Goal: Transaction & Acquisition: Purchase product/service

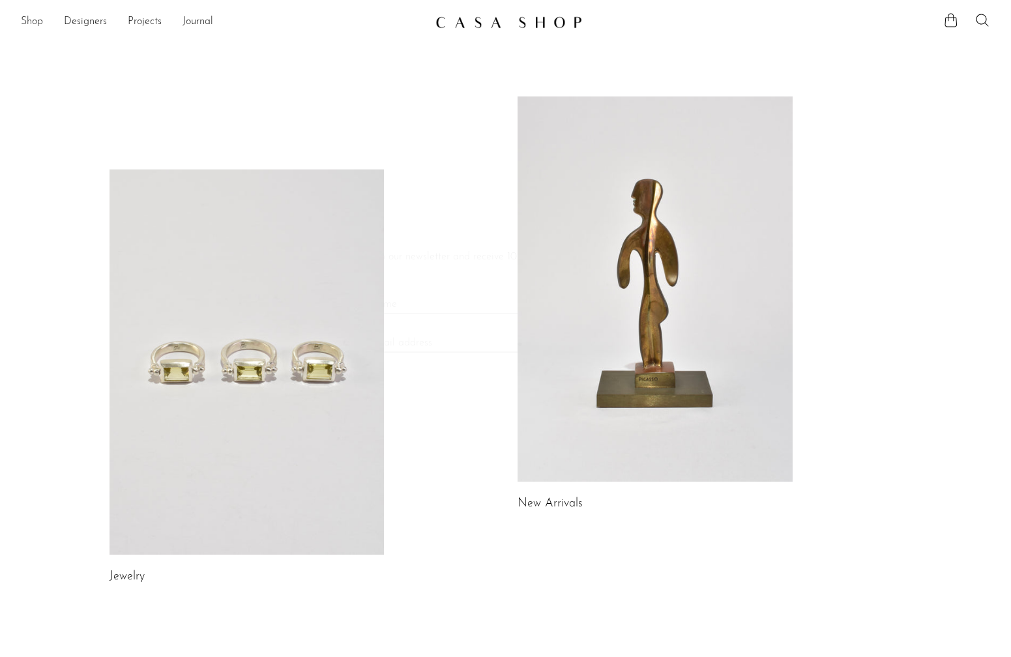
click at [31, 20] on body "Shop Featured New Arrivals Bestsellers" at bounding box center [505, 634] width 1011 height 1268
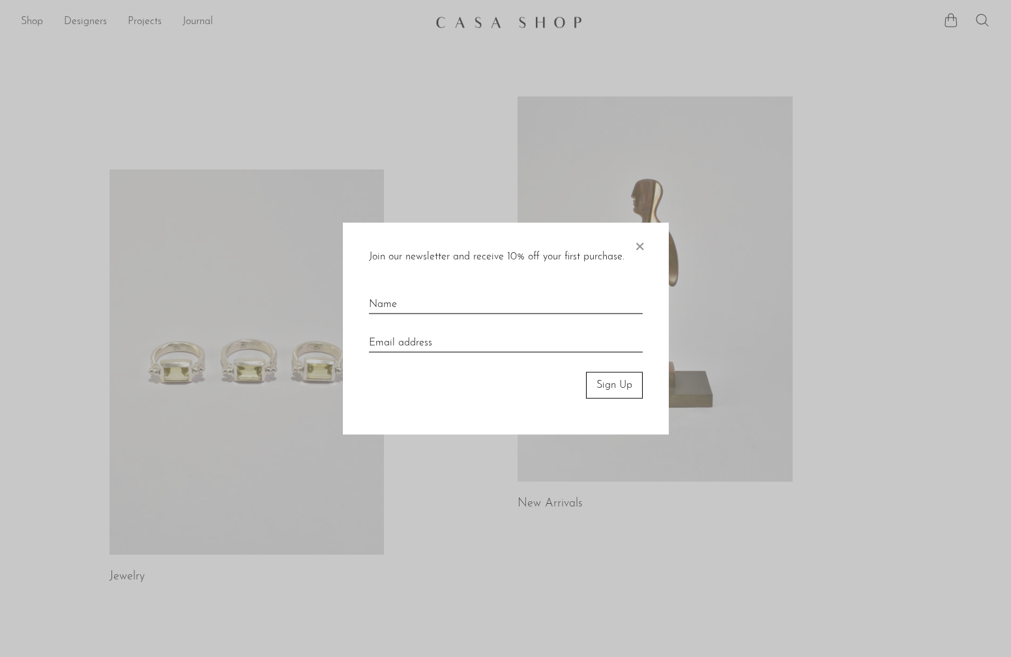
click at [51, 219] on div at bounding box center [505, 328] width 1011 height 657
click at [641, 247] on span "×" at bounding box center [639, 244] width 13 height 42
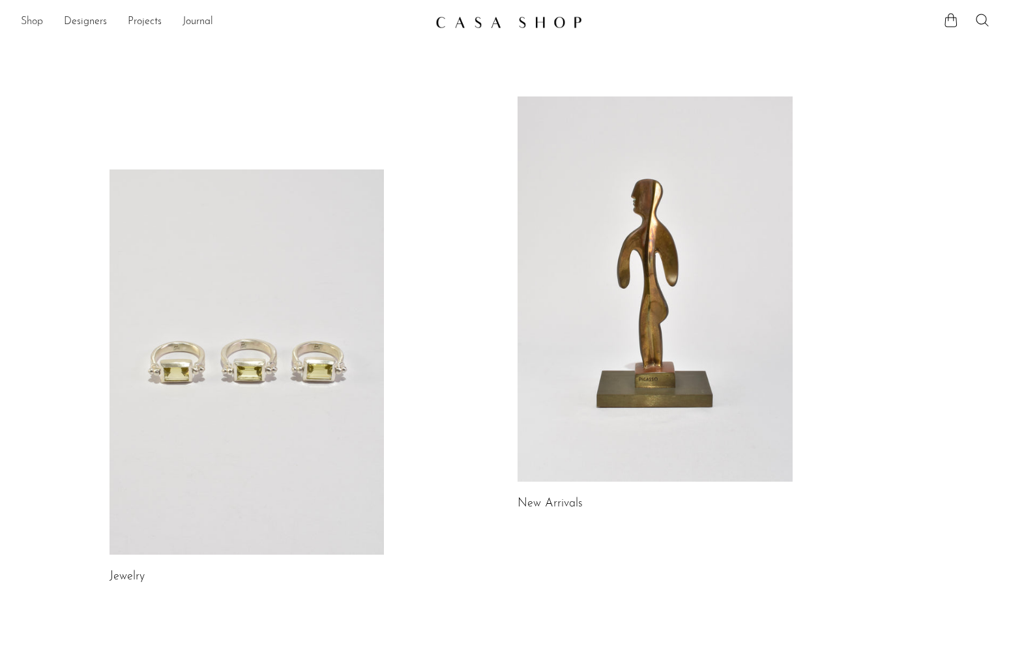
click at [37, 22] on link "Shop" at bounding box center [32, 22] width 22 height 17
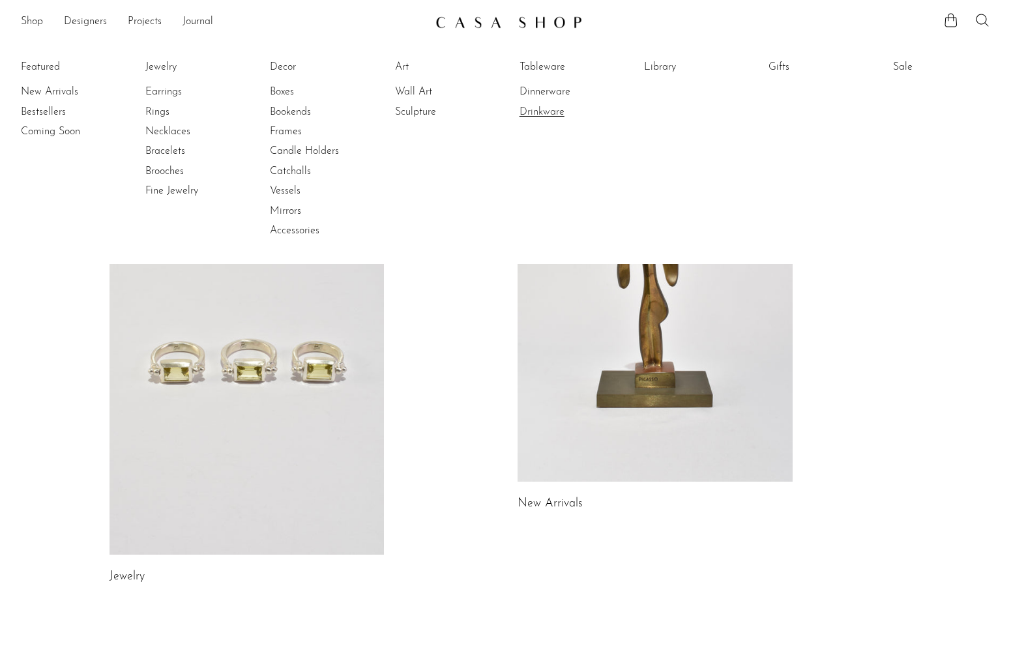
click at [546, 115] on link "Drinkware" at bounding box center [568, 112] width 98 height 14
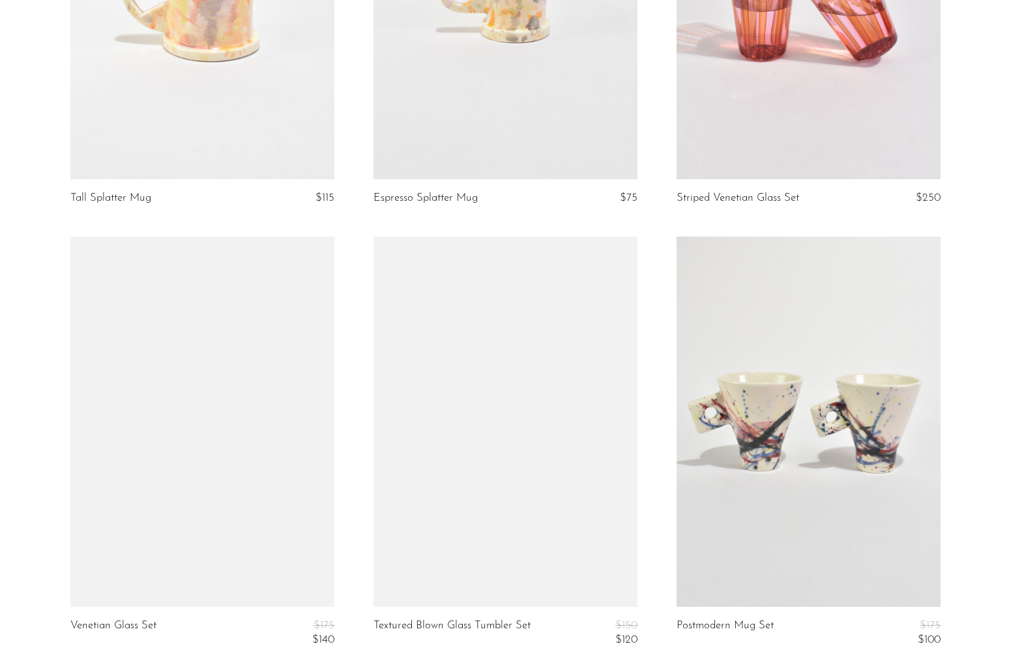
scroll to position [739, 0]
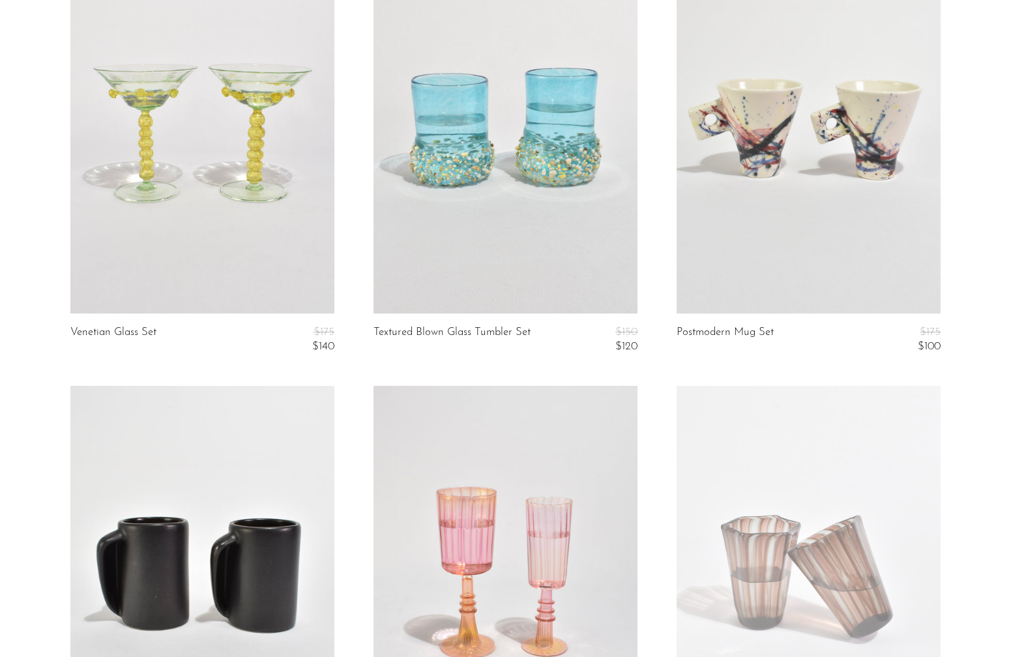
scroll to position [1027, 0]
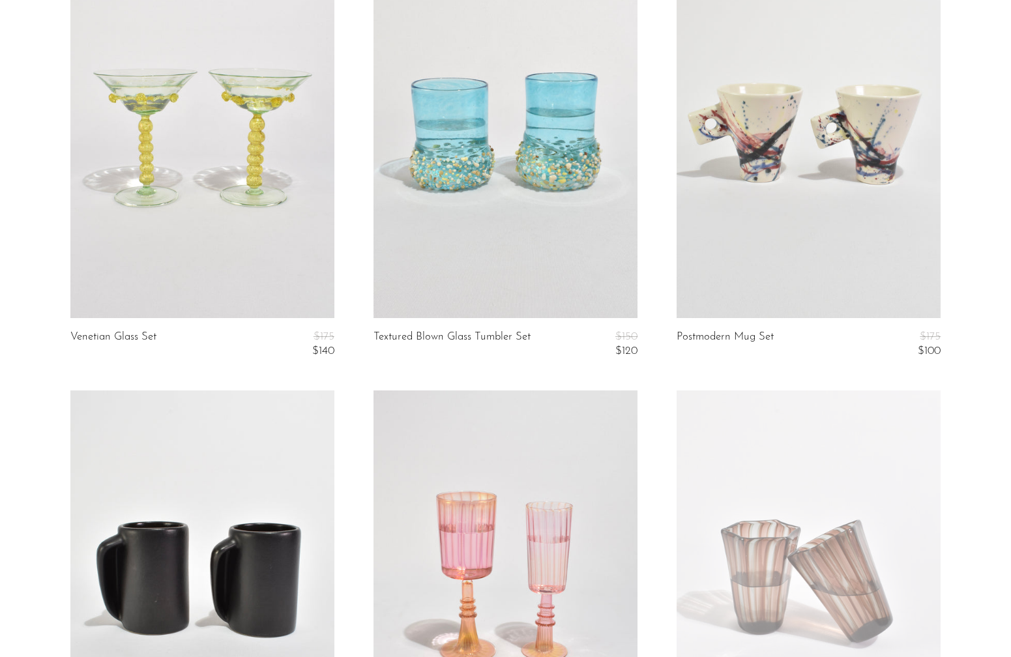
click at [215, 219] on link at bounding box center [202, 133] width 264 height 370
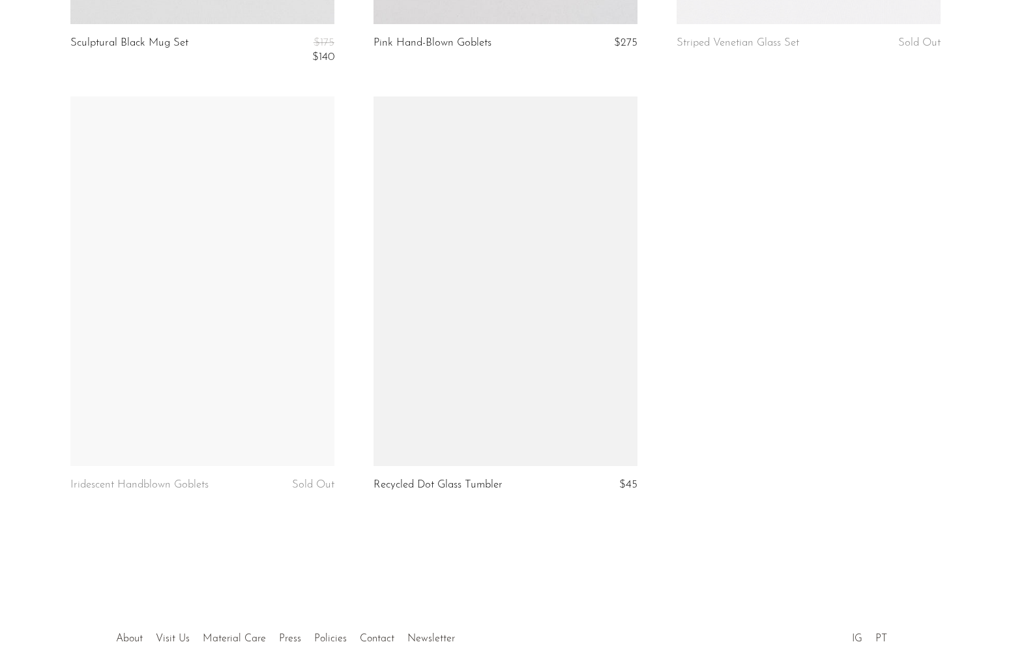
scroll to position [1763, 0]
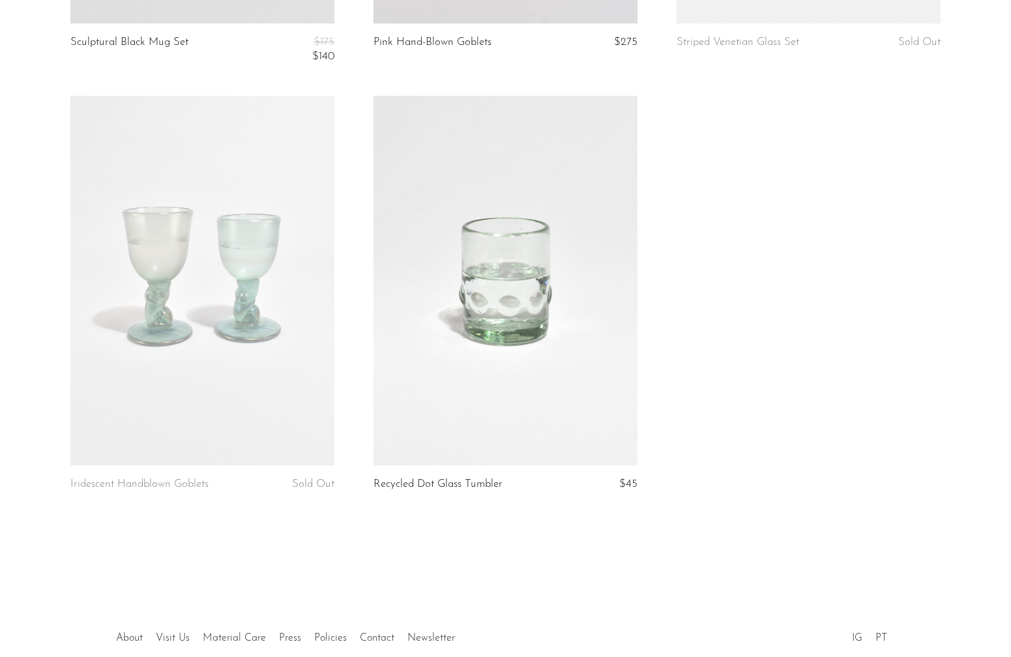
click at [504, 257] on link at bounding box center [505, 281] width 264 height 370
click at [214, 261] on link at bounding box center [202, 281] width 264 height 370
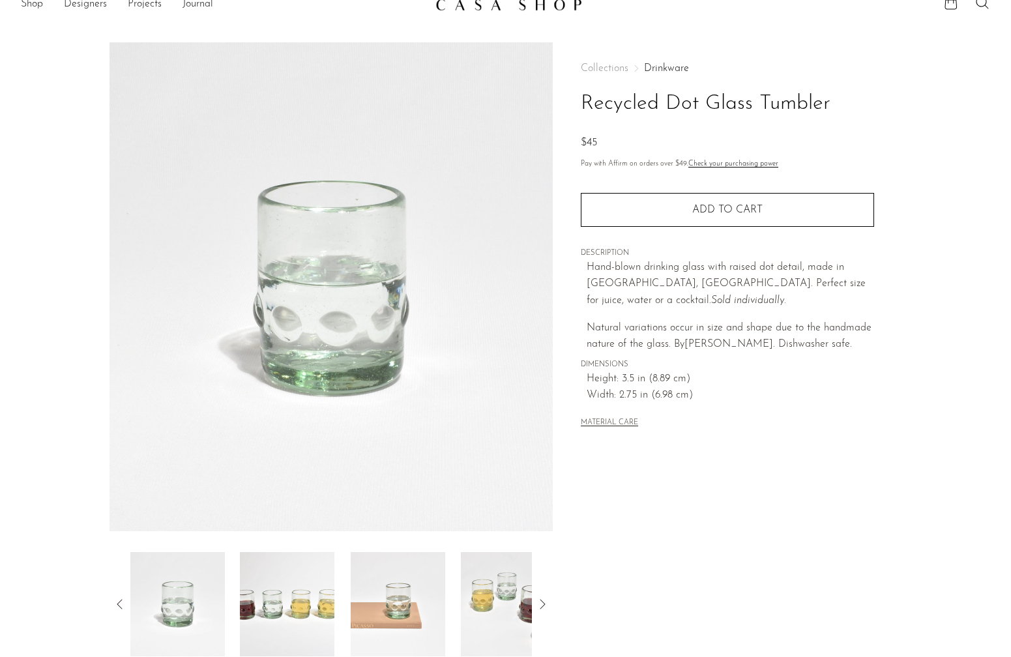
scroll to position [18, 0]
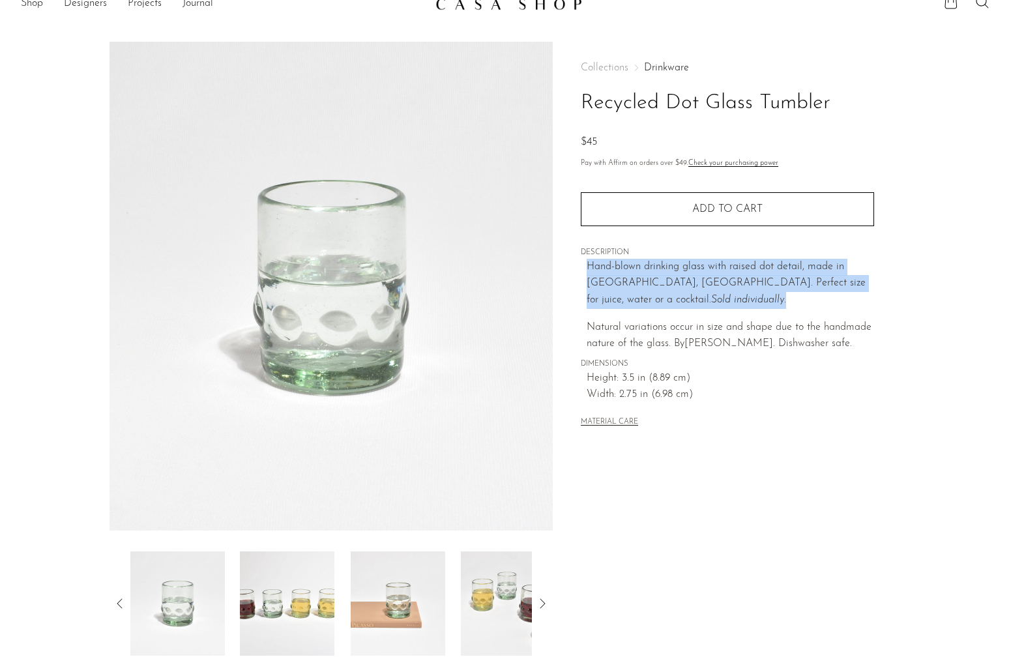
drag, startPoint x: 585, startPoint y: 261, endPoint x: 649, endPoint y: 301, distance: 75.6
click at [649, 301] on div "Collections Drinkware Recycled Dot Glass Tumbler $45 Pay with Affirm on orders …" at bounding box center [727, 246] width 293 height 409
click at [649, 301] on p "Hand-blown drinking glass with raised dot detail, made in [GEOGRAPHIC_DATA], [G…" at bounding box center [730, 284] width 287 height 50
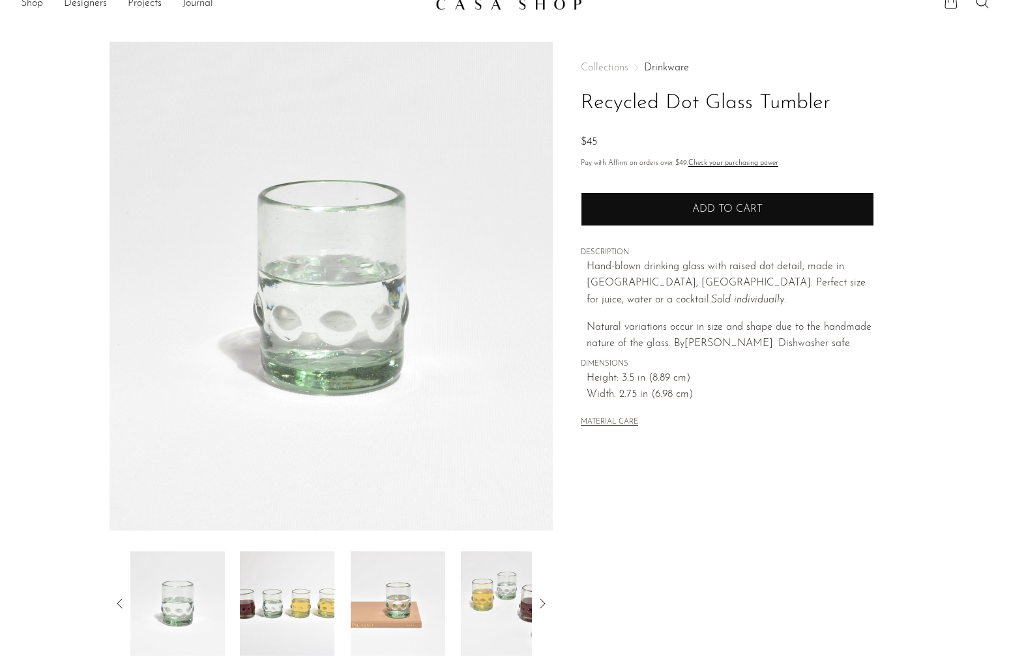
click at [675, 220] on button "Add to cart" at bounding box center [727, 209] width 293 height 34
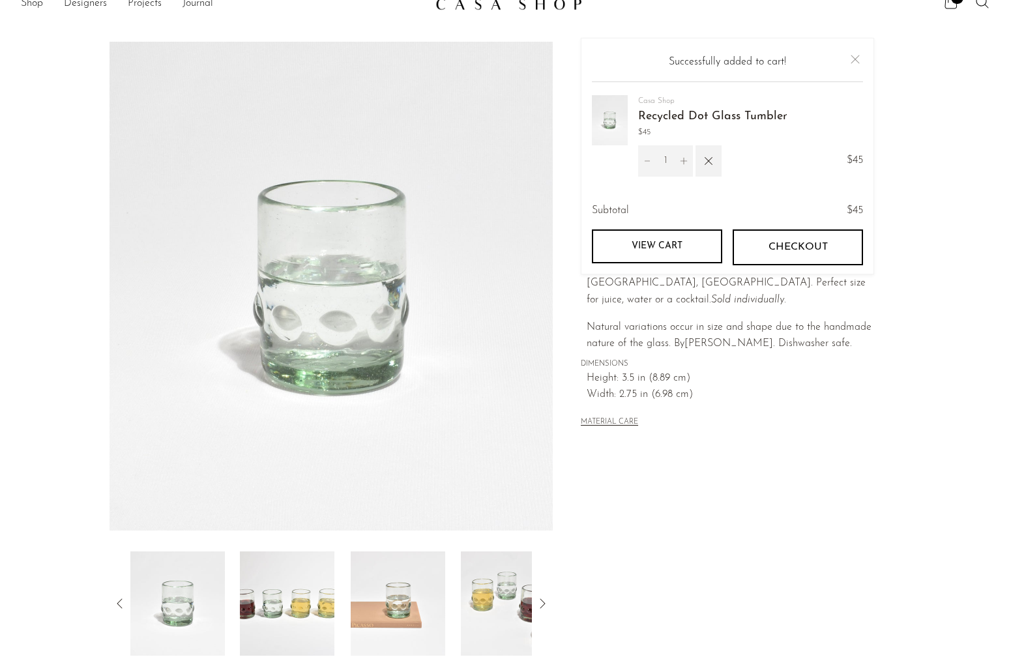
click at [685, 158] on icon "Increment" at bounding box center [683, 160] width 9 height 9
type input "2"
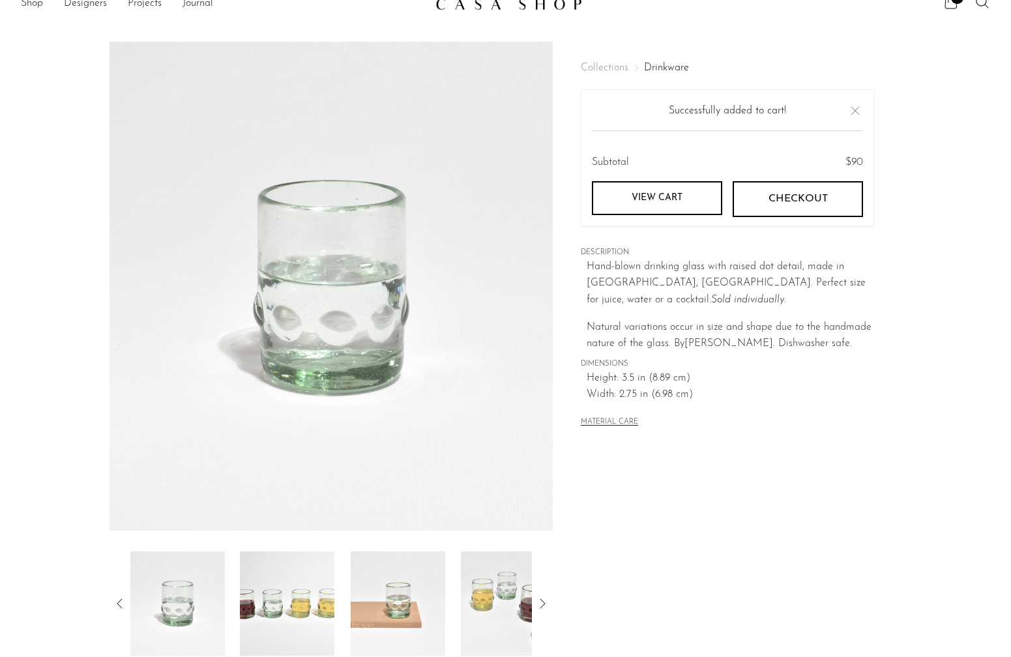
click at [856, 106] on button "Close" at bounding box center [855, 111] width 16 height 16
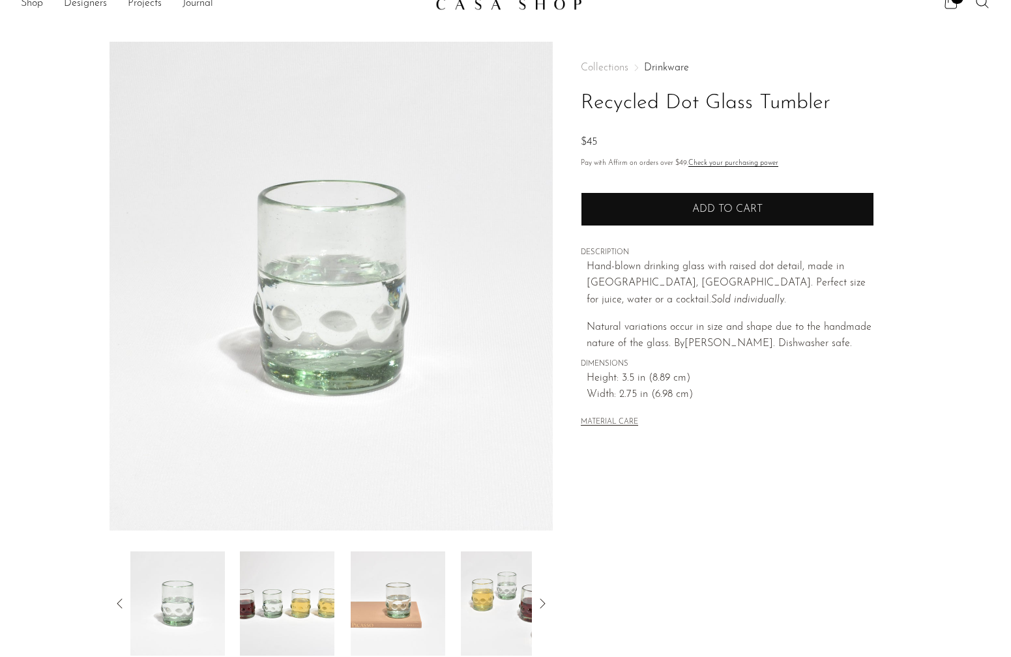
click at [733, 209] on span "Add to cart" at bounding box center [727, 209] width 70 height 10
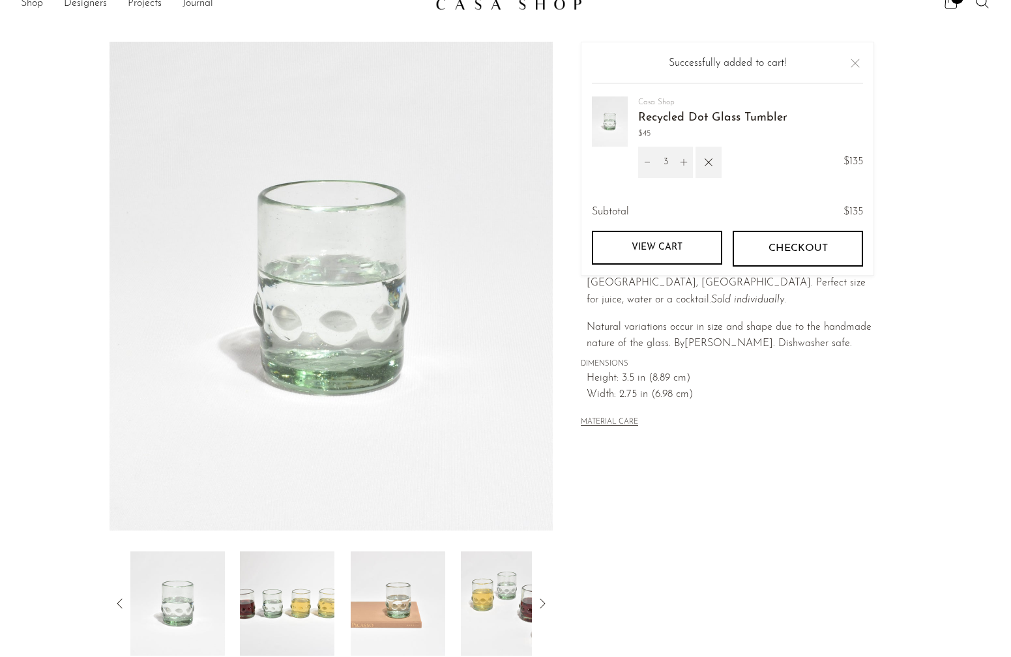
click at [789, 249] on span "Checkout" at bounding box center [797, 248] width 59 height 12
